Goal: Download file/media

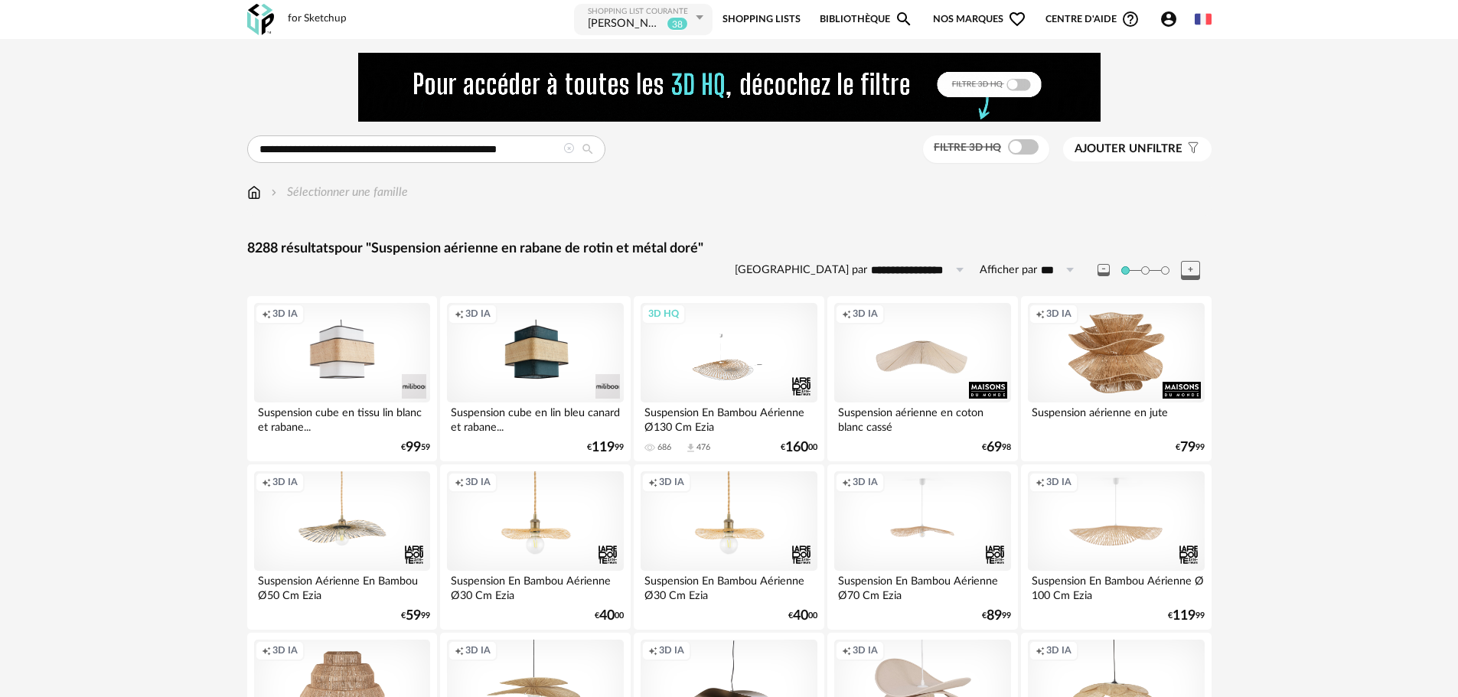
click at [567, 152] on icon at bounding box center [568, 148] width 11 height 11
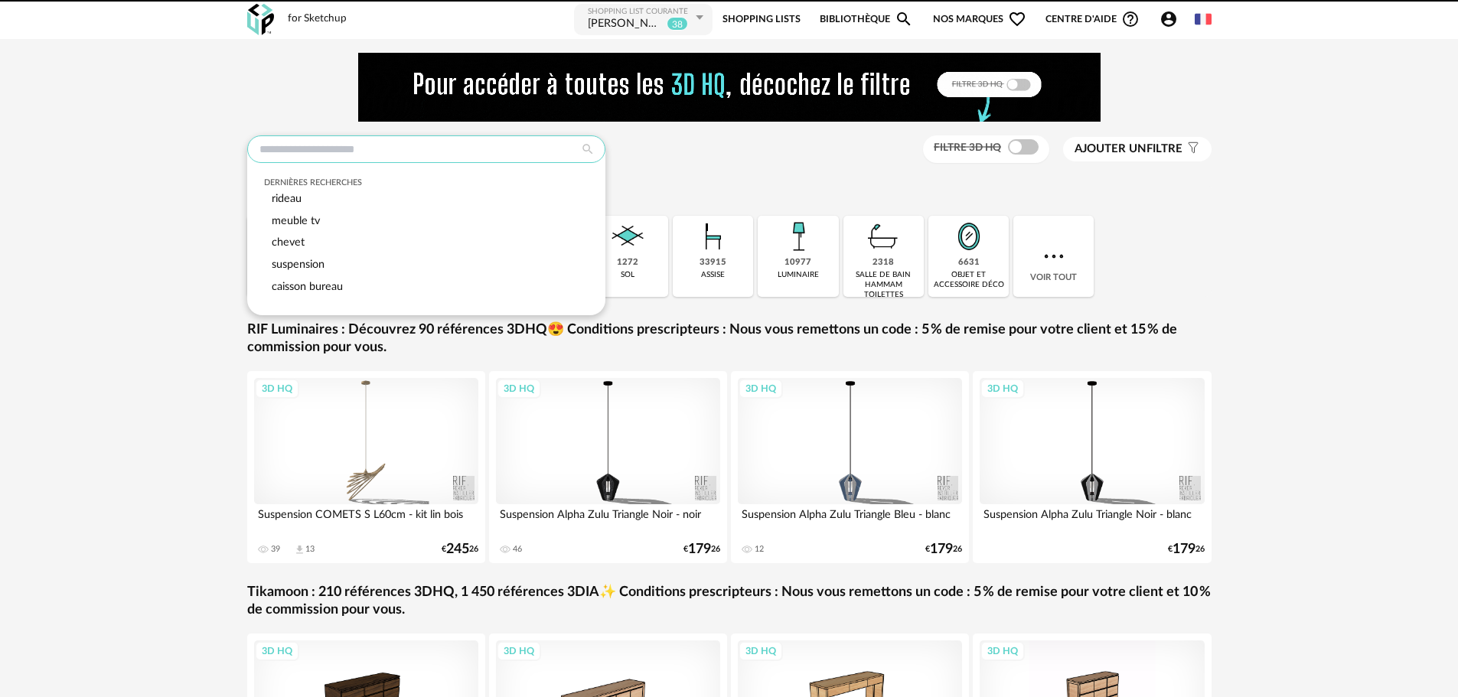
click at [507, 153] on input "text" at bounding box center [426, 149] width 358 height 28
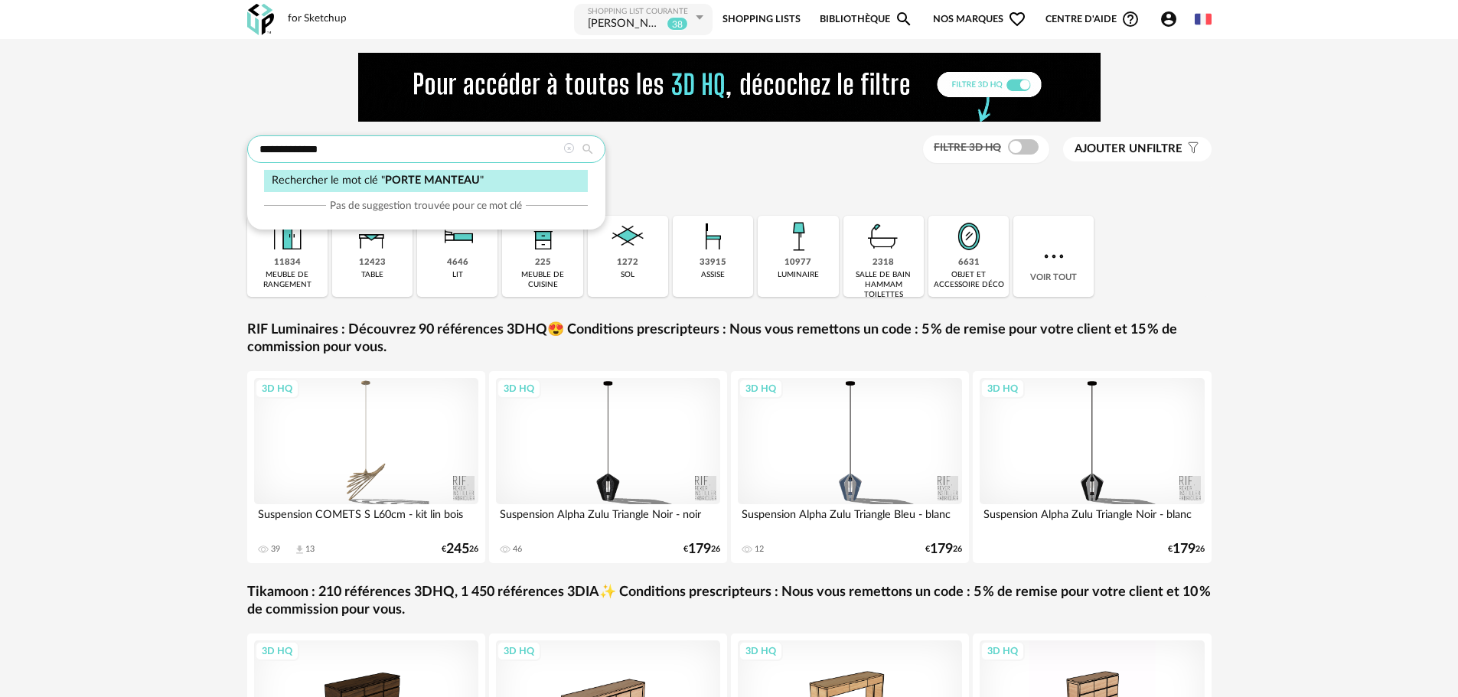
type input "**********"
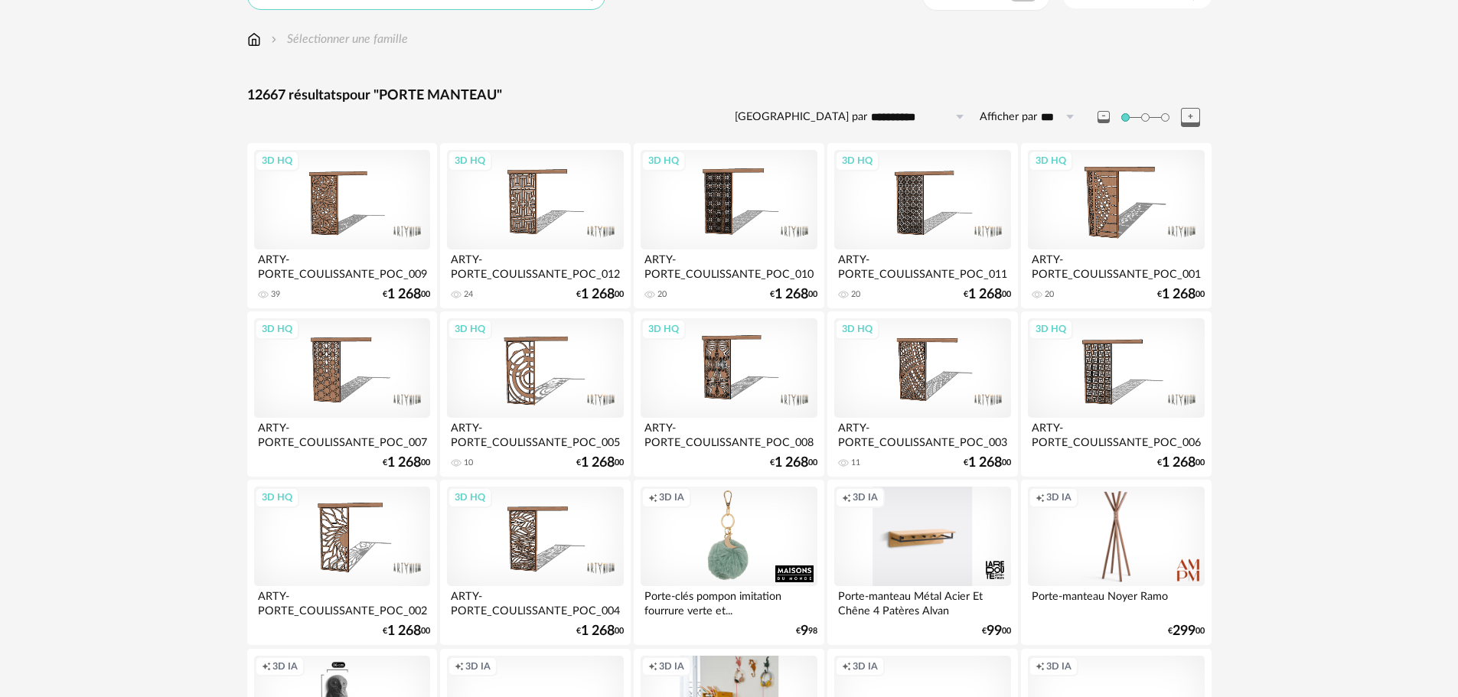
scroll to position [459, 0]
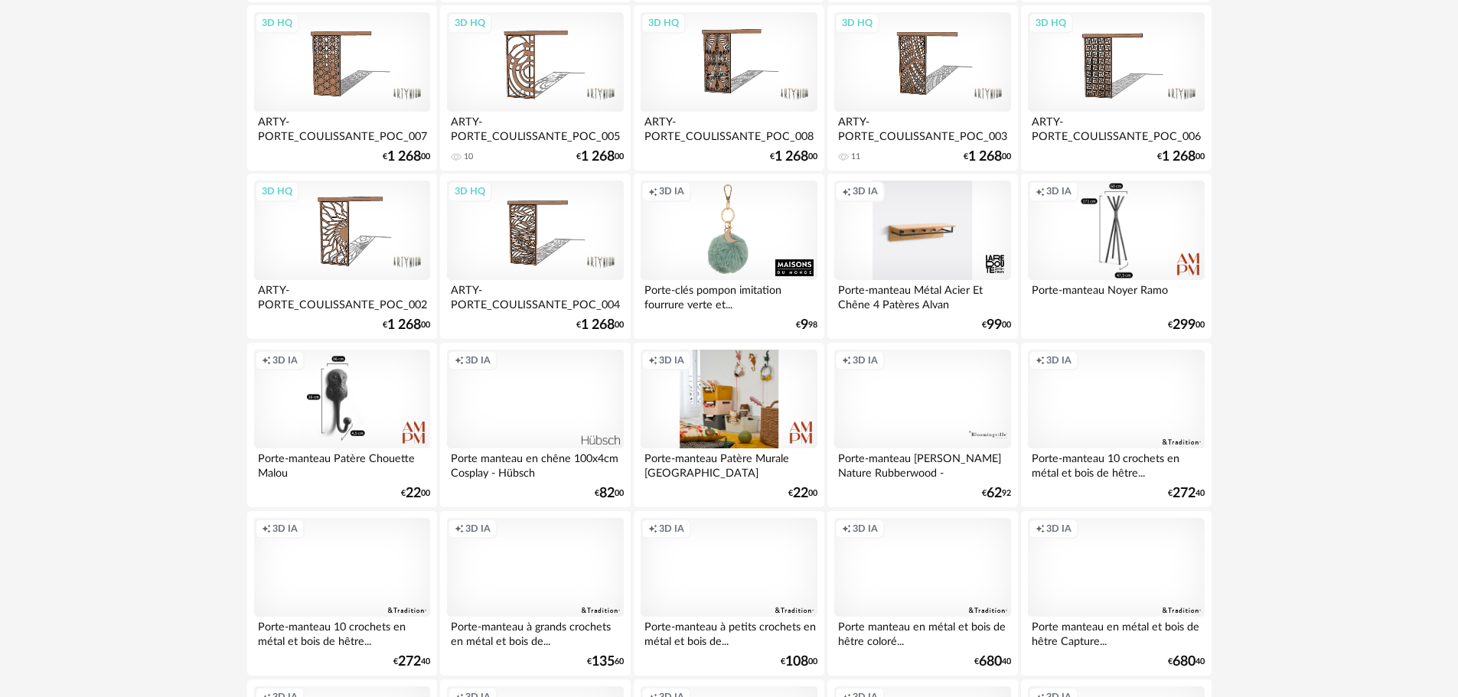
click at [1107, 240] on div "Creation icon 3D IA" at bounding box center [1116, 230] width 176 height 99
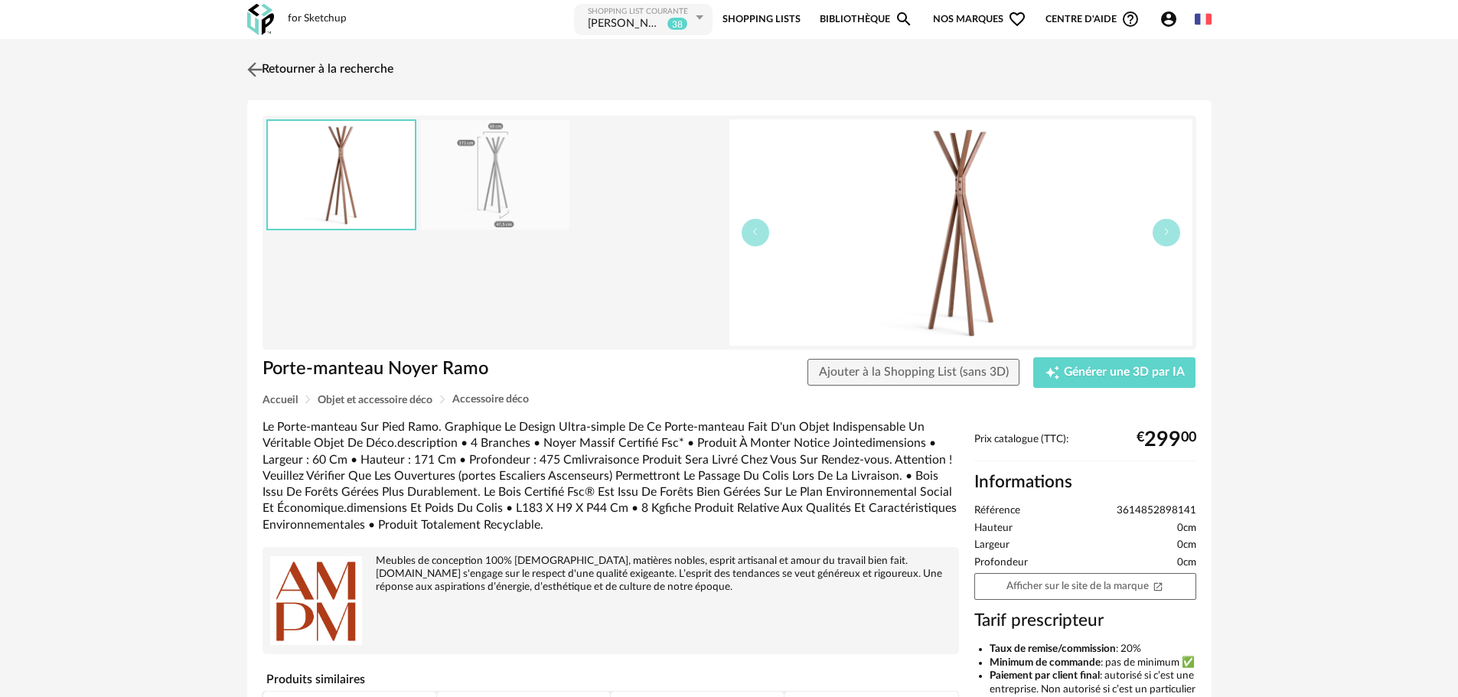
click at [256, 66] on img at bounding box center [254, 69] width 22 height 22
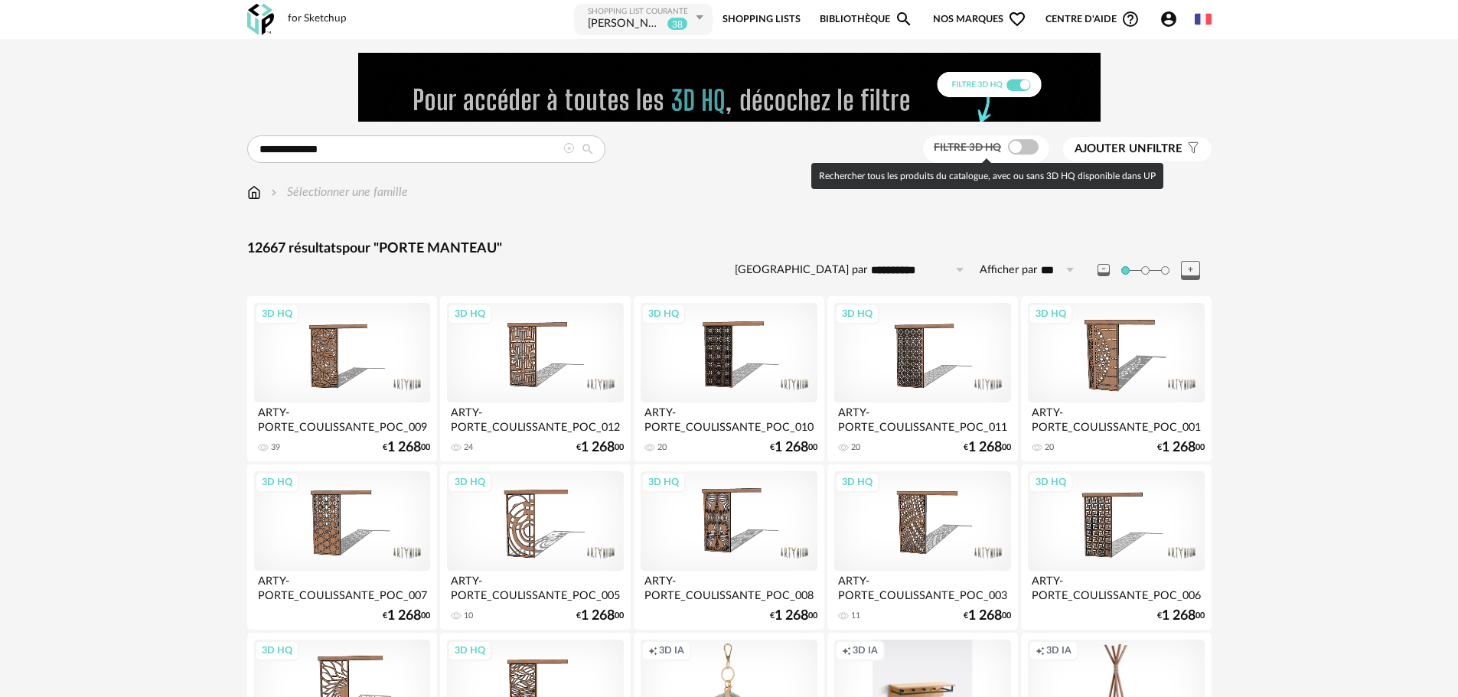
click at [1016, 142] on span at bounding box center [1023, 146] width 31 height 15
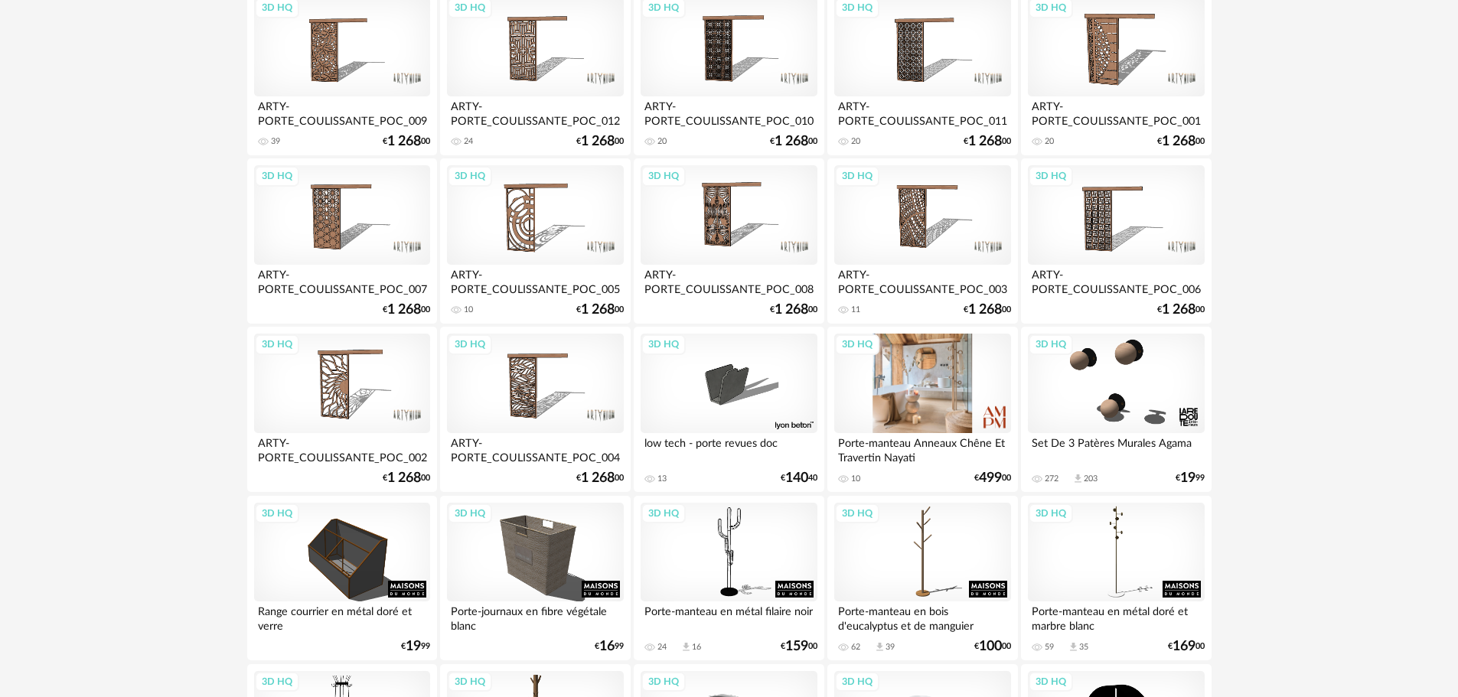
scroll to position [459, 0]
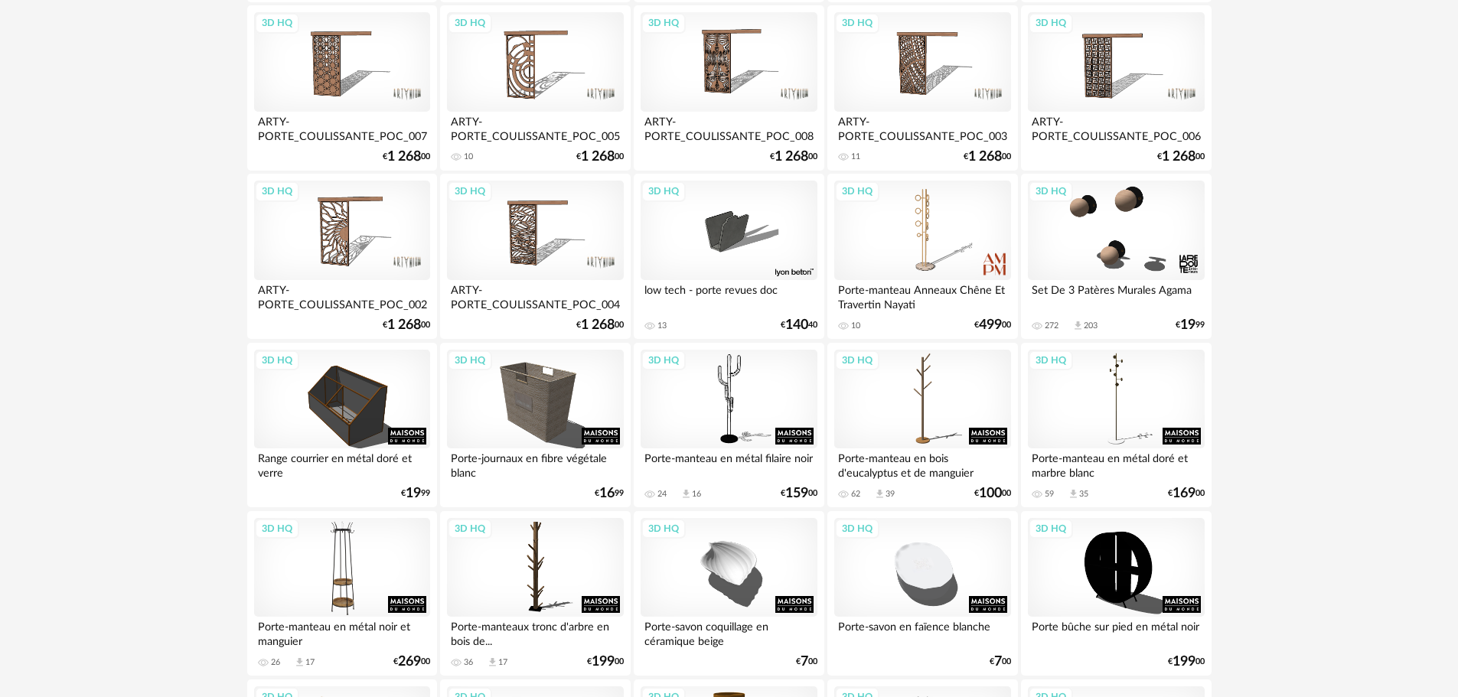
click at [344, 550] on div "3D HQ" at bounding box center [342, 567] width 176 height 99
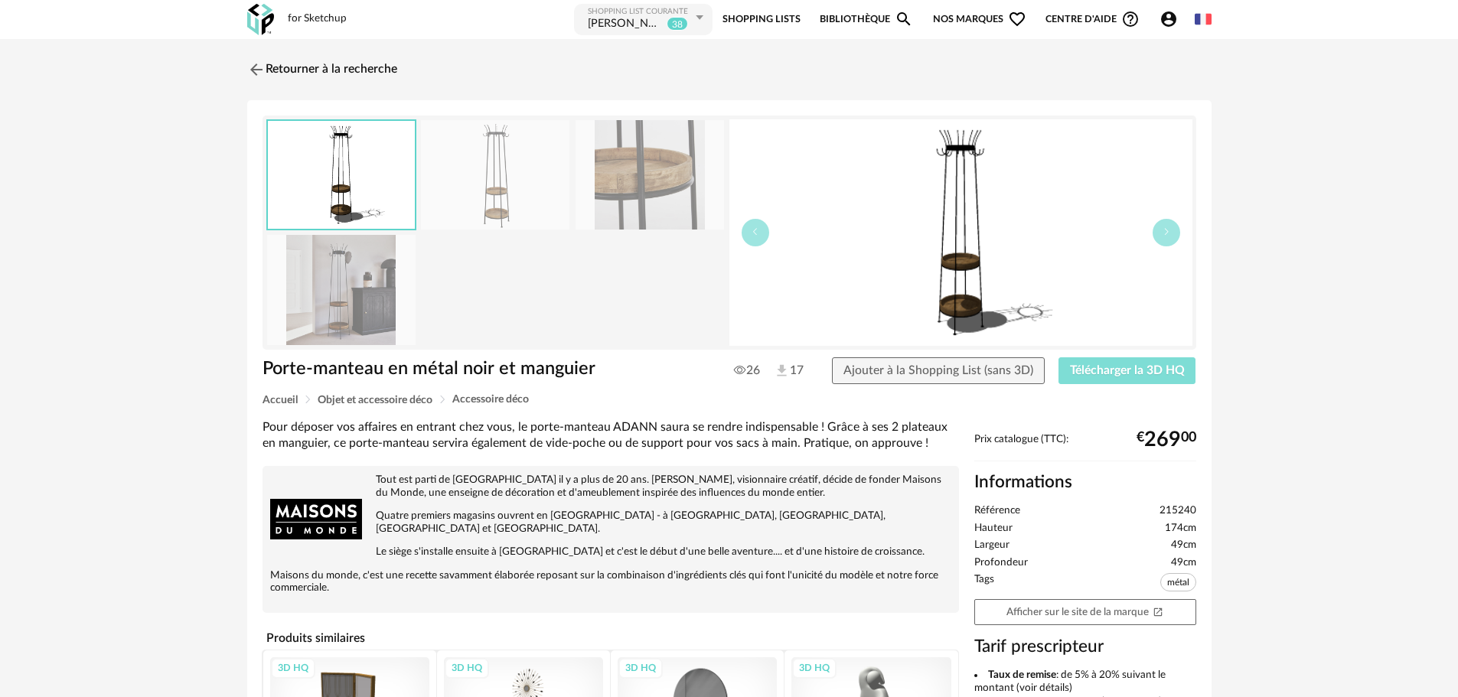
drag, startPoint x: 1120, startPoint y: 365, endPoint x: 1056, endPoint y: 369, distance: 64.4
click at [1120, 365] on span "Télécharger la 3D HQ" at bounding box center [1127, 370] width 115 height 12
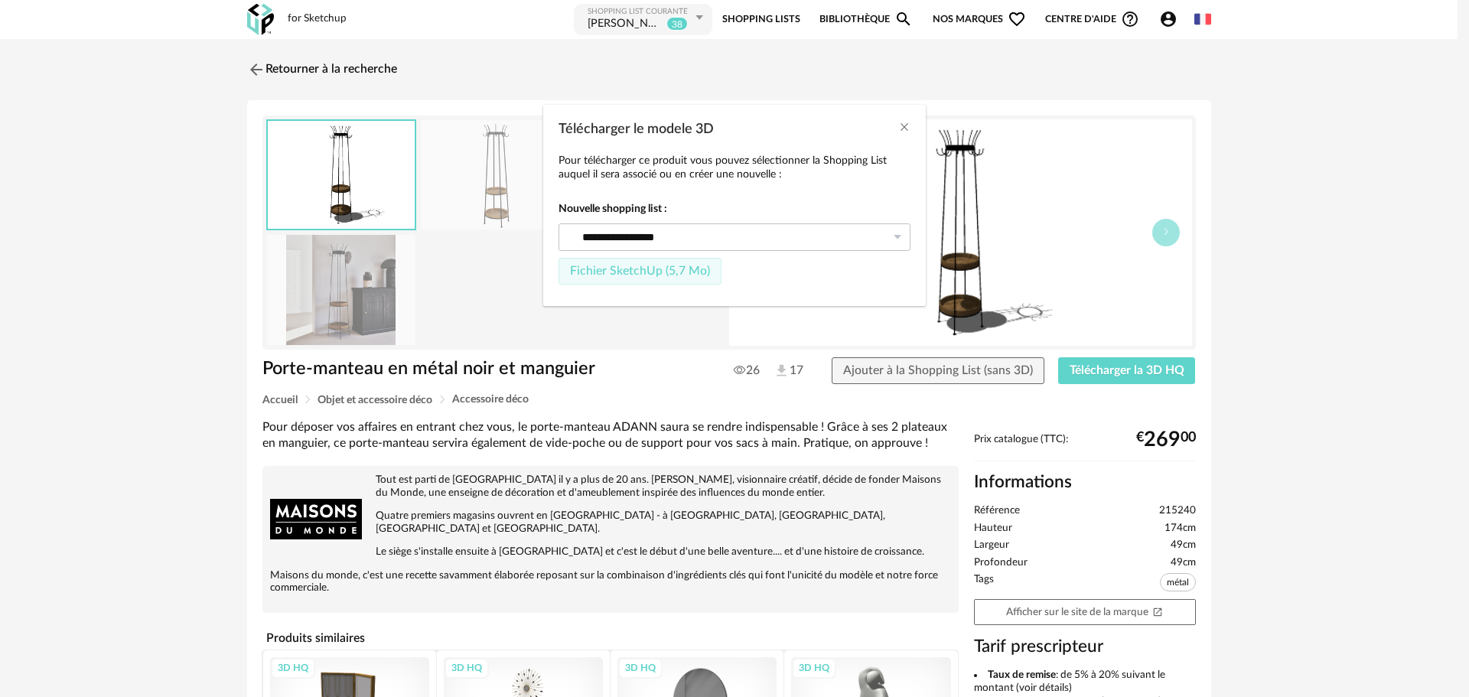
click at [628, 270] on span "Fichier SketchUp (5,7 Mo)" at bounding box center [640, 271] width 140 height 12
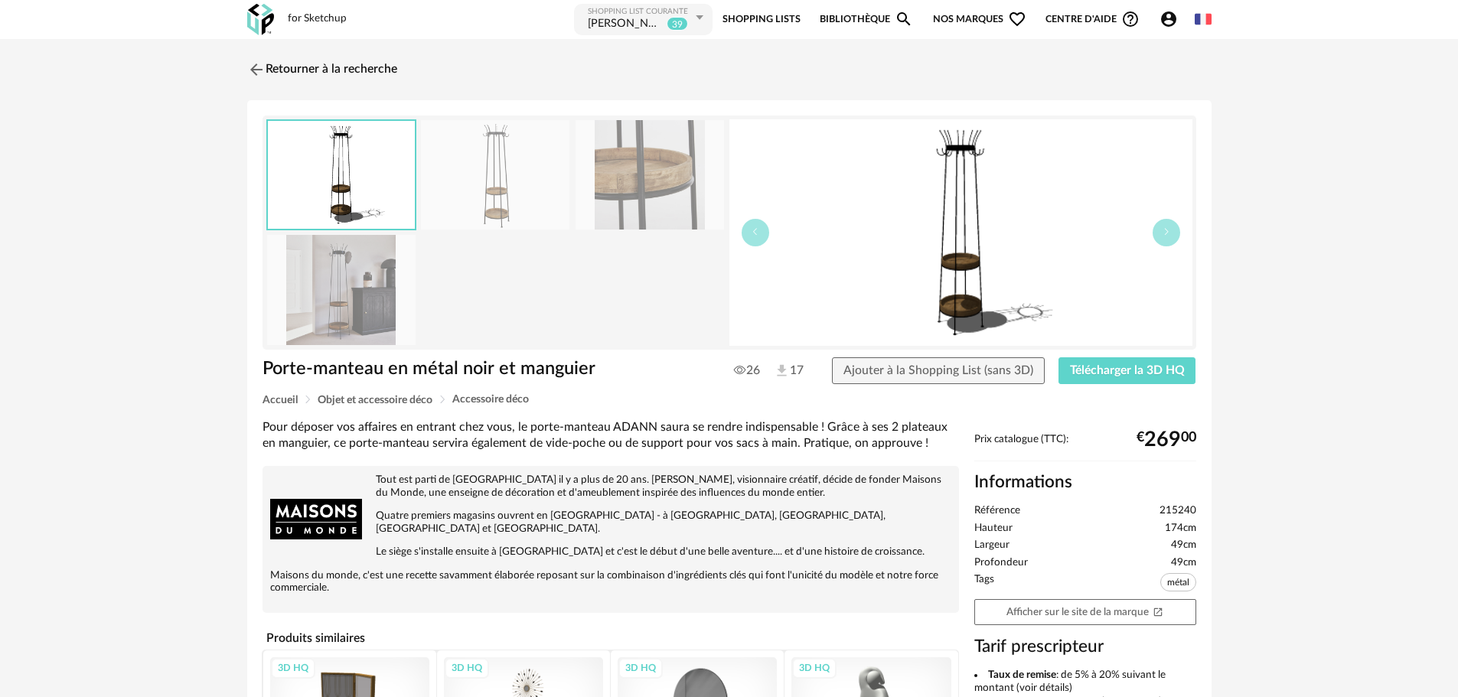
click at [621, 28] on div "[PERSON_NAME]" at bounding box center [626, 24] width 76 height 15
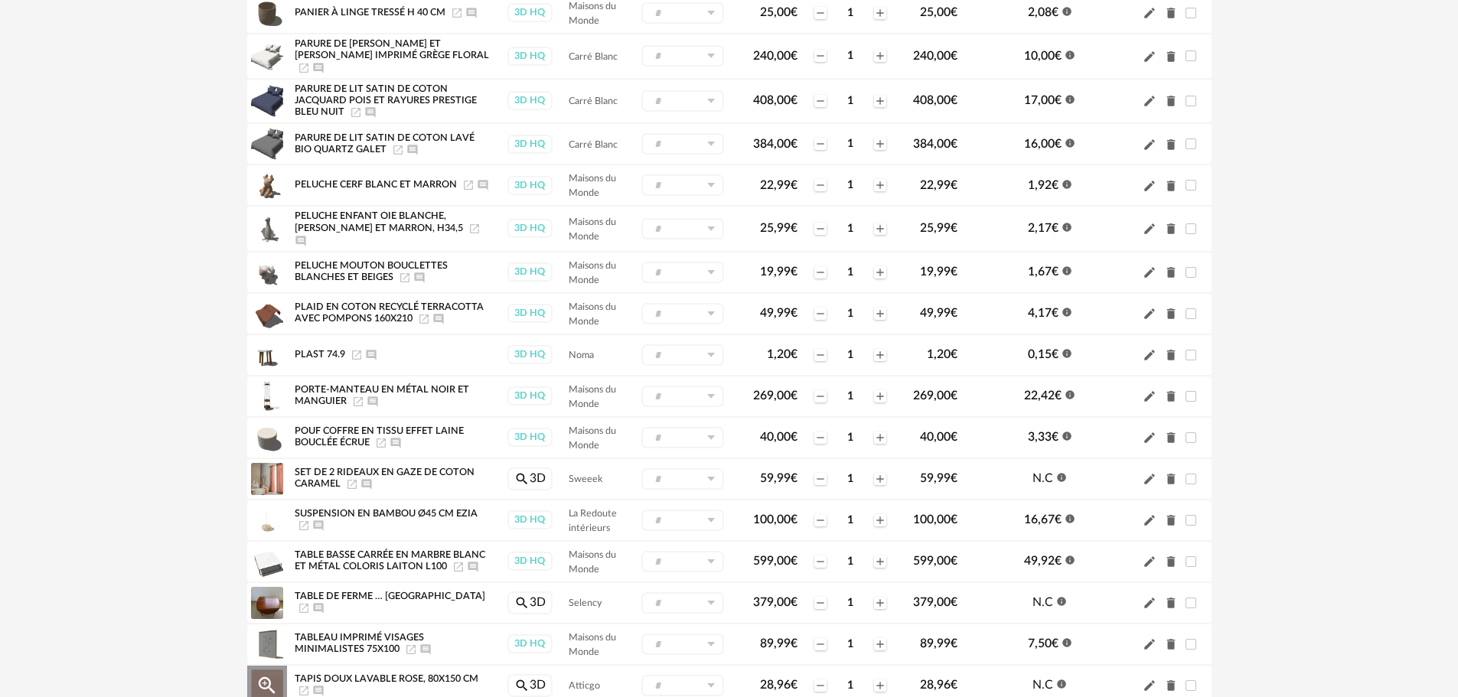
scroll to position [1225, 0]
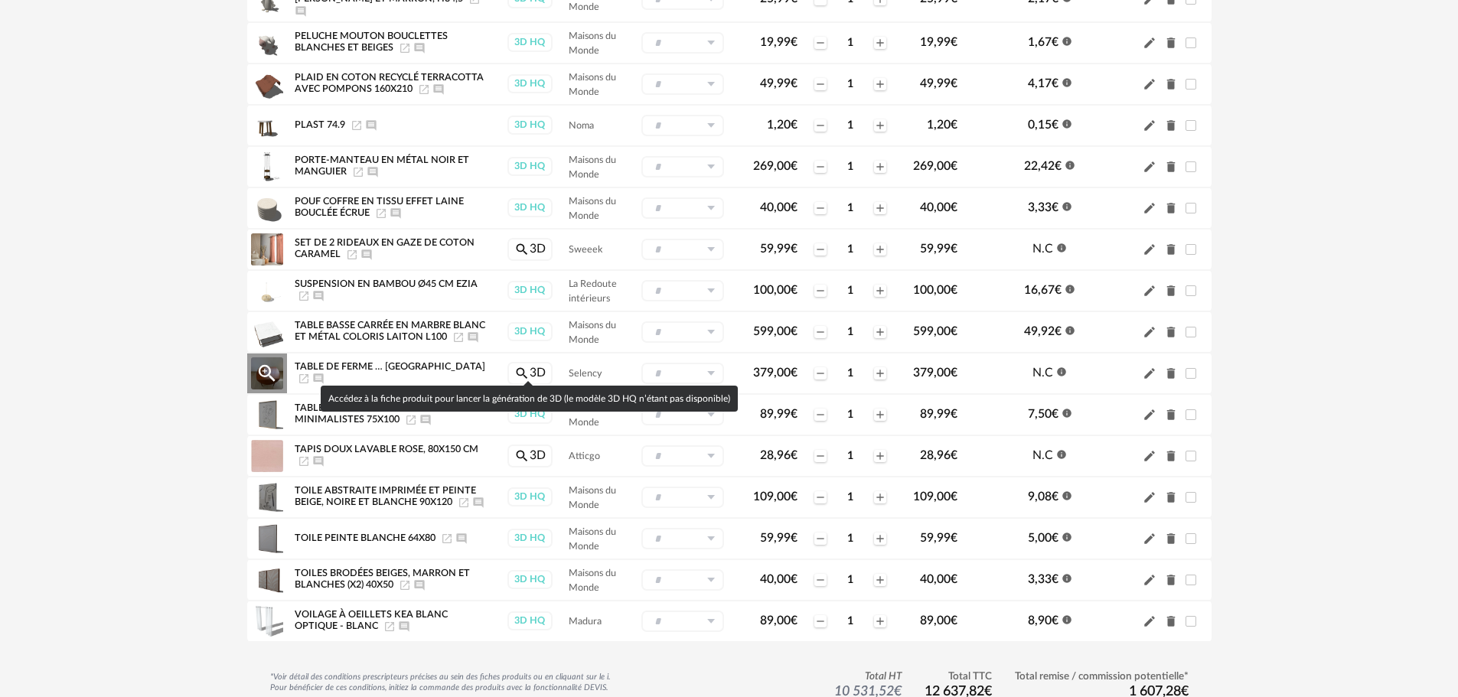
click at [541, 367] on link "Magnify icon 3D" at bounding box center [529, 373] width 45 height 23
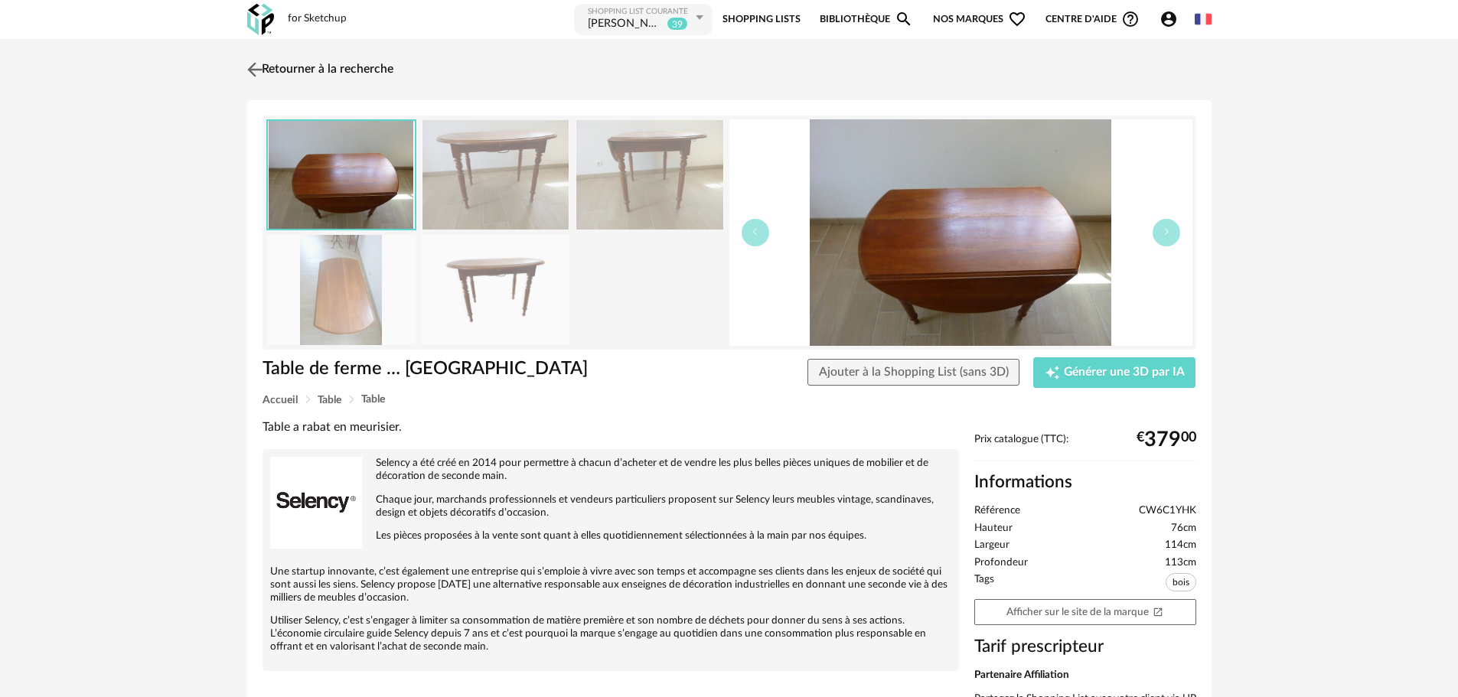
click at [258, 69] on img at bounding box center [254, 69] width 22 height 22
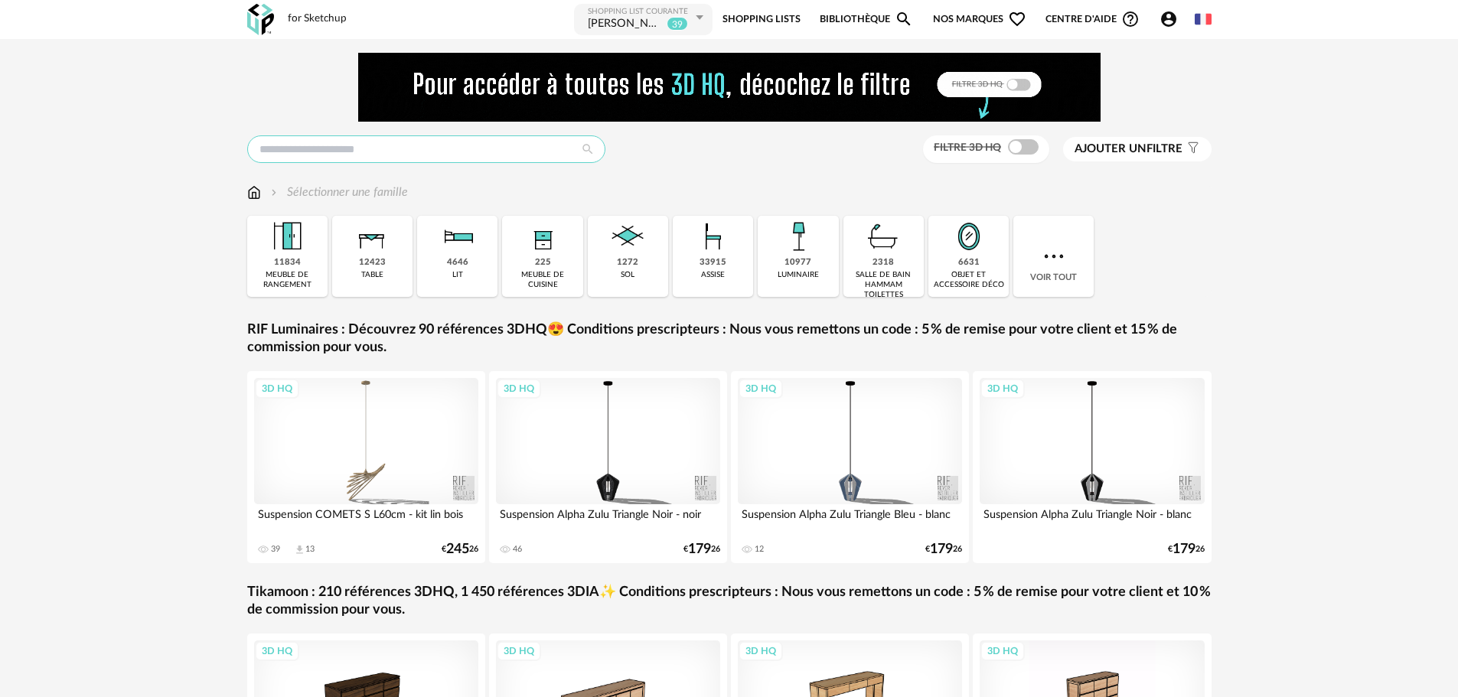
click at [452, 143] on input "text" at bounding box center [426, 149] width 358 height 28
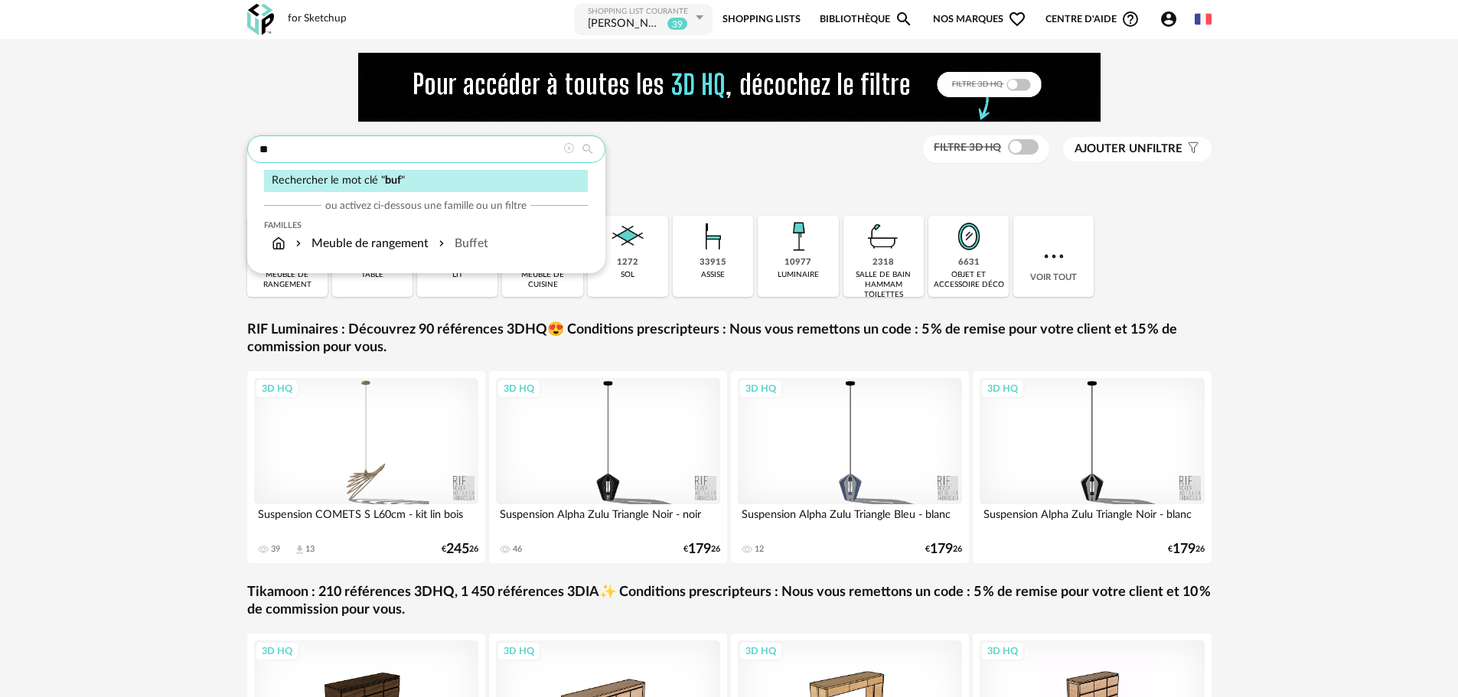
type input "*"
type input "**********"
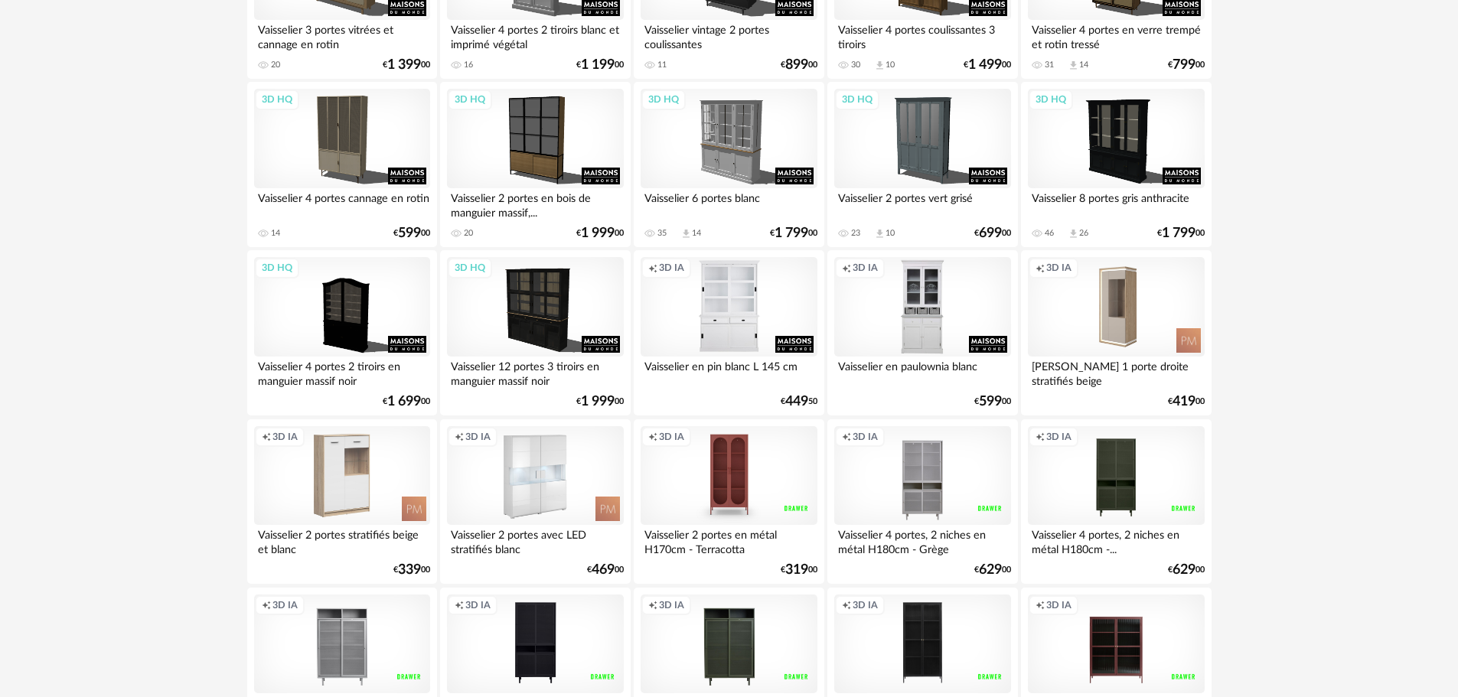
scroll to position [153, 0]
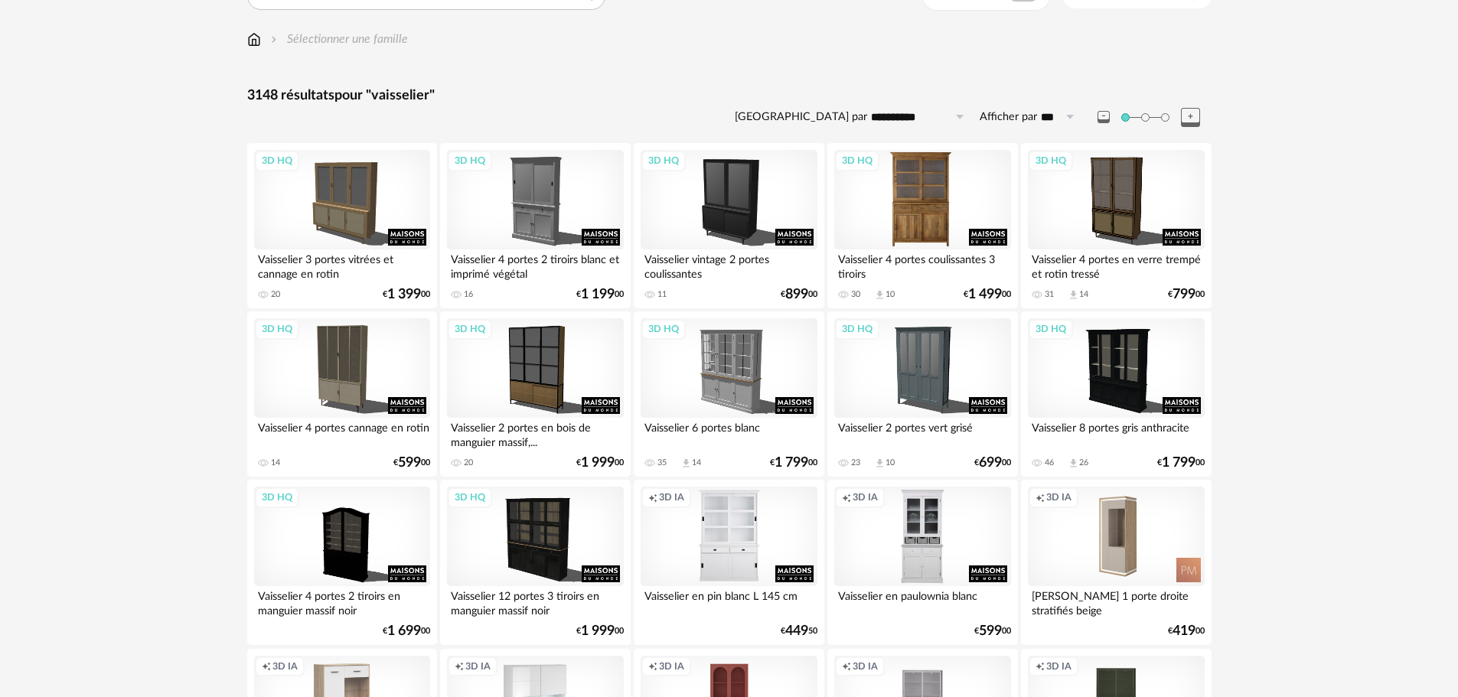
click at [898, 219] on div "3D HQ" at bounding box center [922, 199] width 176 height 99
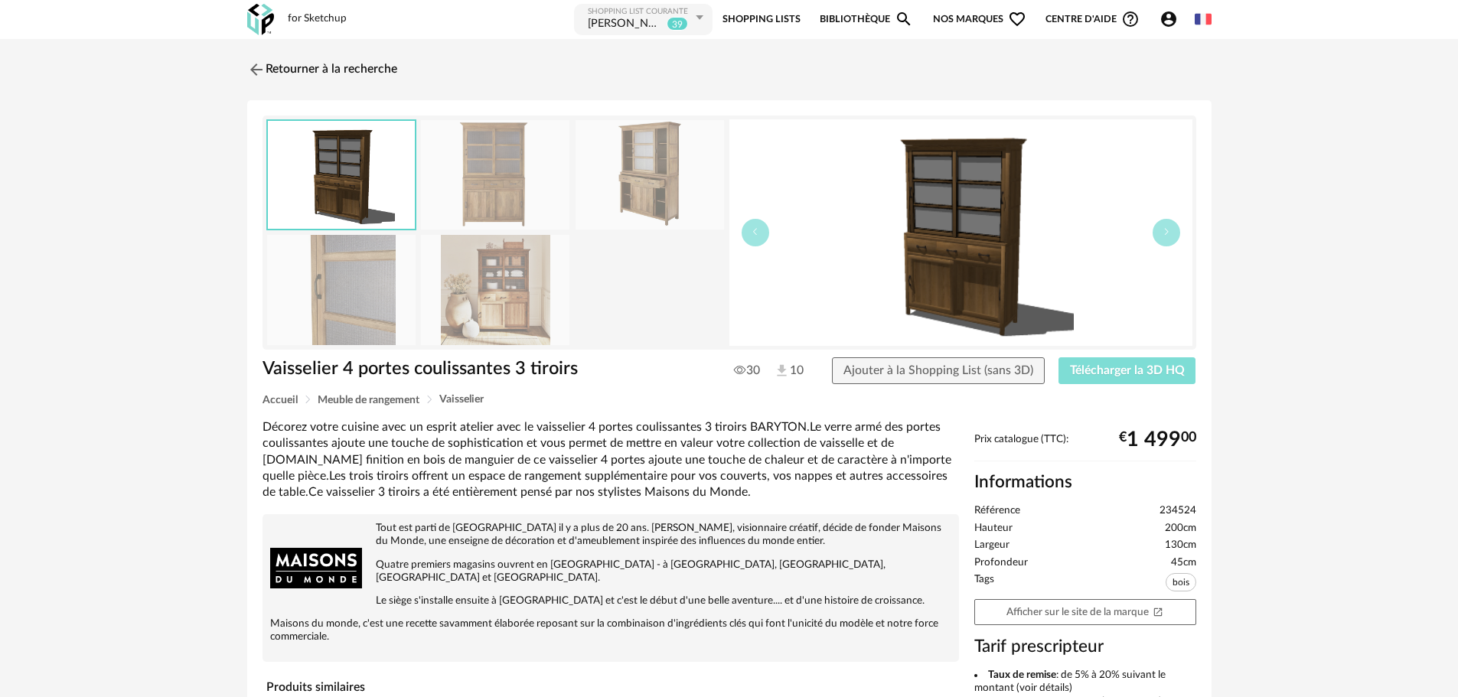
click at [1082, 373] on span "Télécharger la 3D HQ" at bounding box center [1127, 370] width 115 height 12
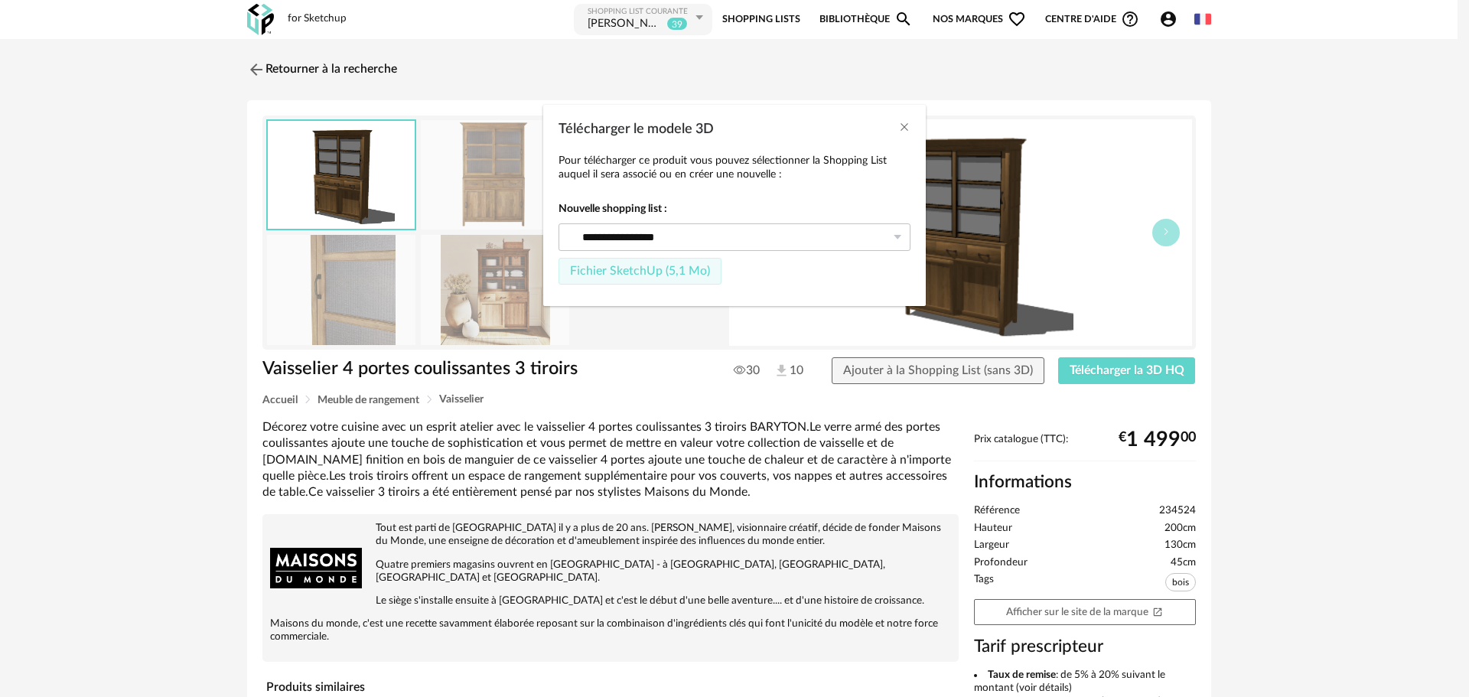
click at [657, 283] on button "Fichier SketchUp (5,1 Mo)" at bounding box center [640, 272] width 163 height 28
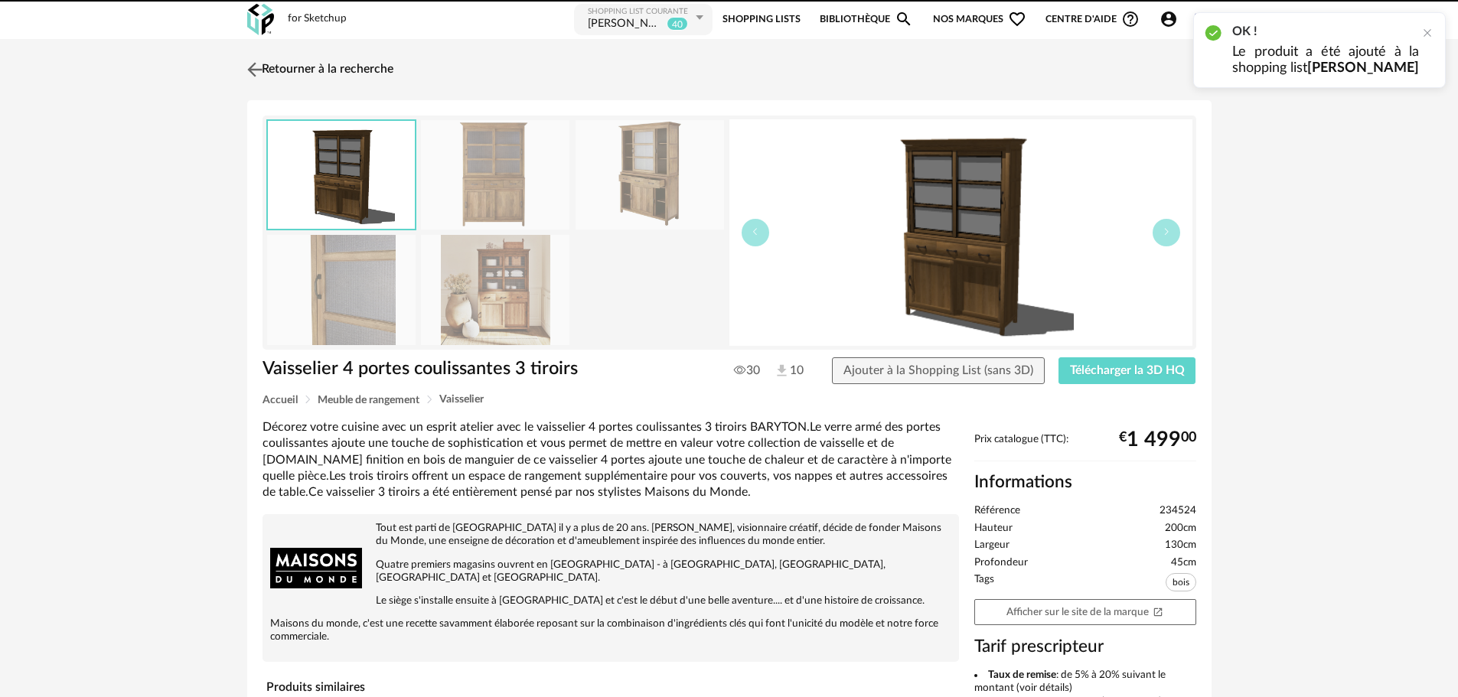
click at [251, 70] on img at bounding box center [254, 69] width 22 height 22
